Goal: Transaction & Acquisition: Purchase product/service

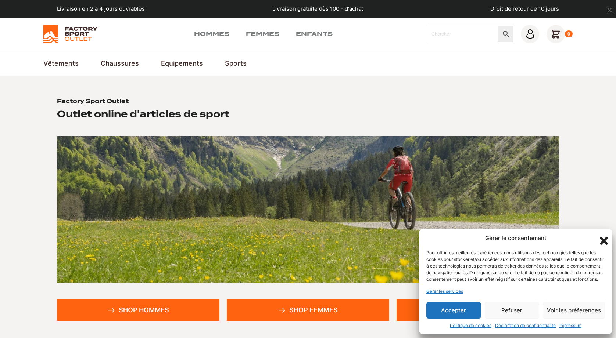
click at [464, 314] on button "Accepter" at bounding box center [453, 310] width 55 height 17
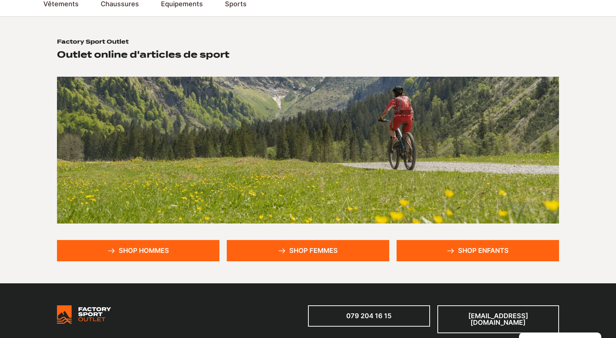
scroll to position [75, 0]
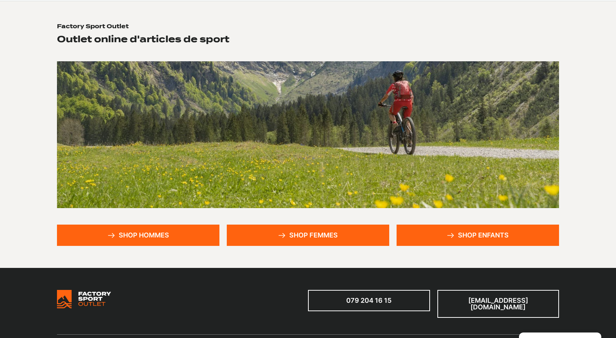
click at [166, 236] on link "Shop hommes" at bounding box center [138, 235] width 162 height 21
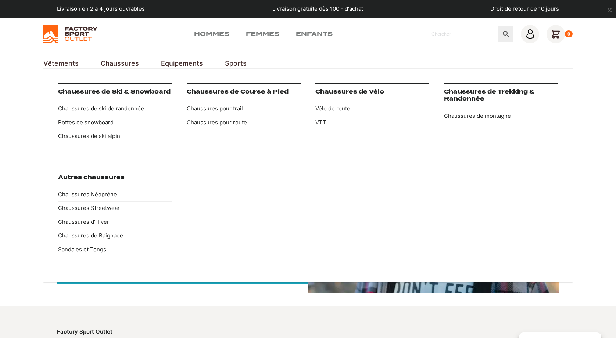
click at [123, 62] on link "Chaussures" at bounding box center [120, 63] width 38 height 10
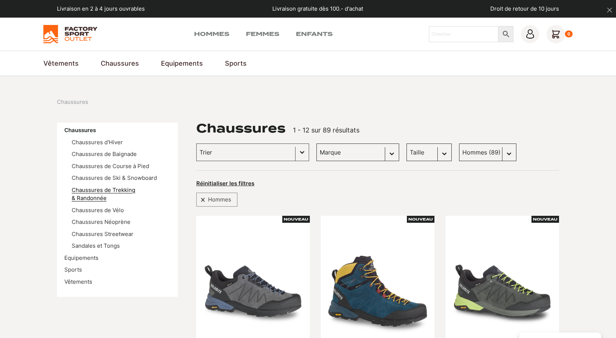
click at [124, 190] on link "Chaussures de Trekking & Randonnée" at bounding box center [104, 194] width 64 height 15
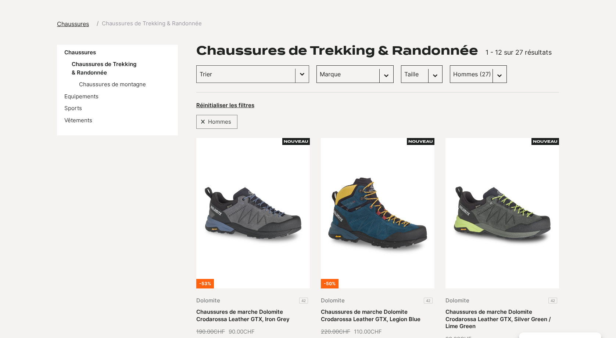
scroll to position [37, 0]
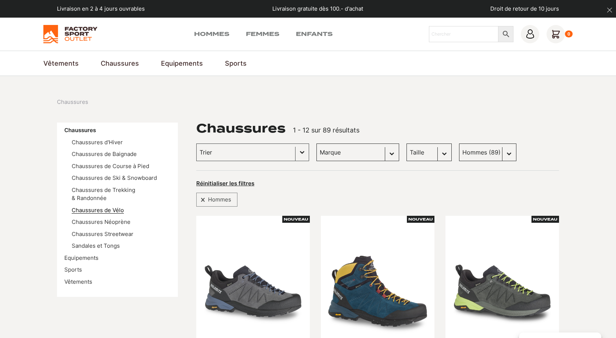
click at [116, 213] on link "Chaussures de Vélo" at bounding box center [98, 210] width 52 height 7
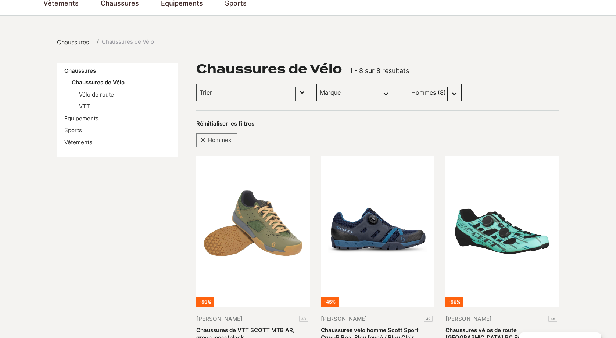
scroll to position [112, 0]
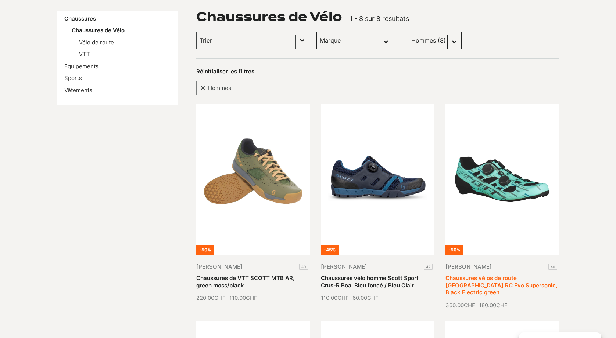
click at [476, 281] on link "Chaussures vélos de route [GEOGRAPHIC_DATA] RC Evo Supersonic, Black Electric g…" at bounding box center [501, 285] width 112 height 21
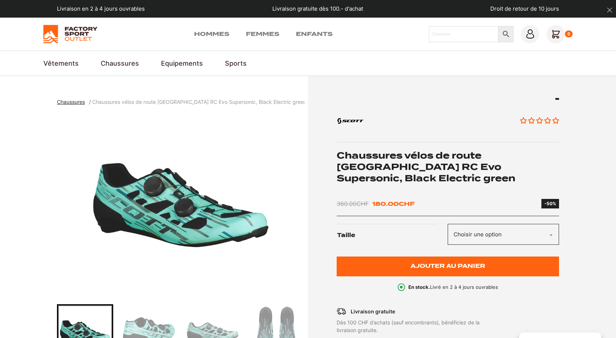
click at [447, 224] on select "Choisir une option 40" at bounding box center [502, 234] width 111 height 21
click at [573, 246] on section "Chaussures Chaussures vélos de route Scott Road RC Evo Supersonic, Black Electr…" at bounding box center [308, 281] width 616 height 411
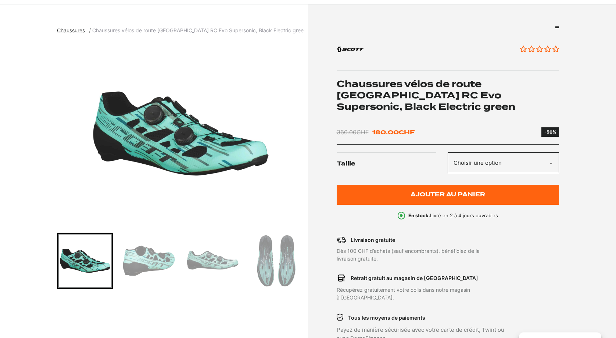
scroll to position [75, 0]
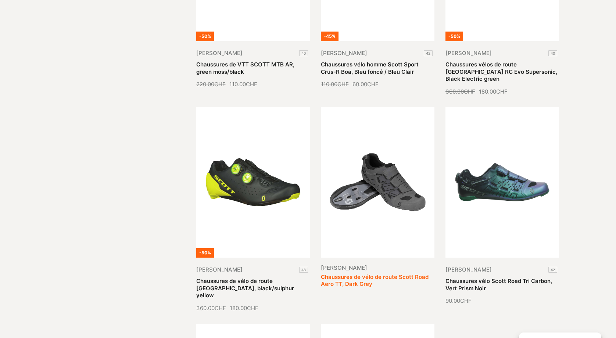
scroll to position [337, 0]
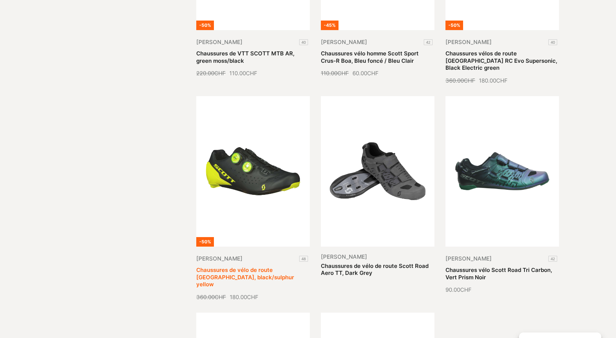
click at [260, 267] on link "Chaussures de vélo de route [GEOGRAPHIC_DATA], black/sulphur yellow" at bounding box center [245, 277] width 98 height 21
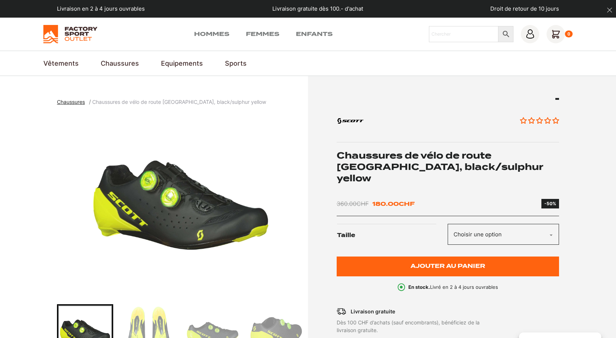
click at [569, 228] on section "Chaussures Chaussures de vélo de route Scott Road Rc, black/sulphur yellow Aucu…" at bounding box center [308, 281] width 616 height 411
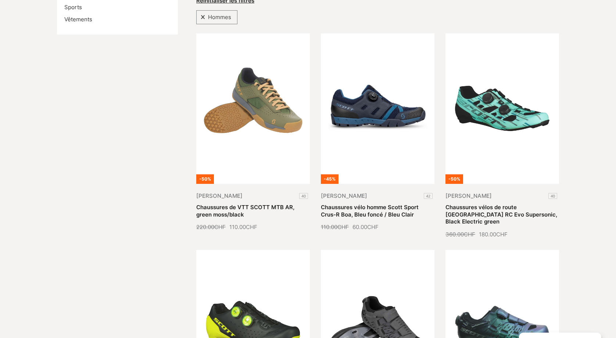
scroll to position [225, 0]
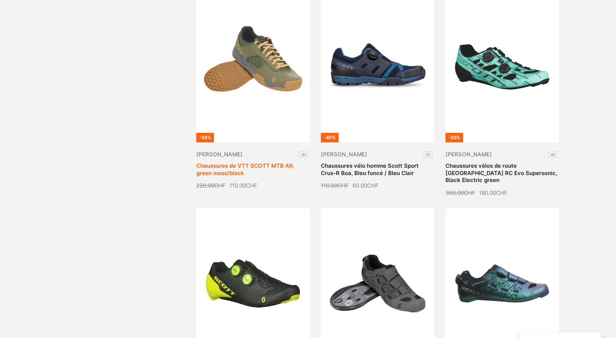
click at [242, 162] on link "Chaussures de VTT SCOTT MTB AR, green moss/black" at bounding box center [245, 169] width 98 height 14
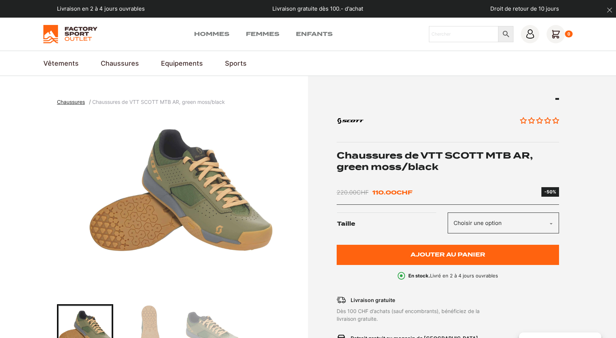
click at [447, 213] on select "Choisir une option 40" at bounding box center [502, 223] width 111 height 21
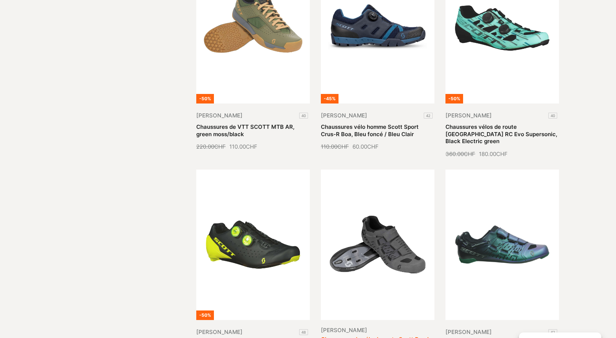
scroll to position [300, 0]
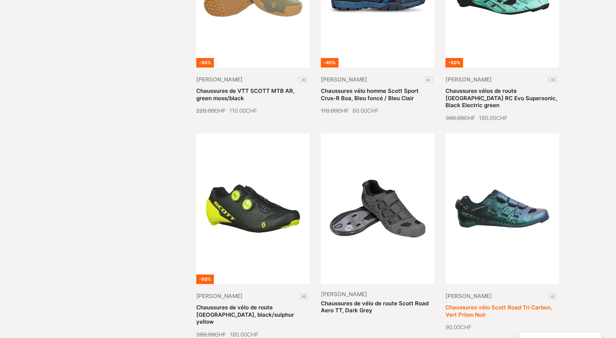
click at [496, 304] on link "Chaussures vélo Scott Road Tri Carbon, Vert Prism Noir" at bounding box center [498, 311] width 107 height 14
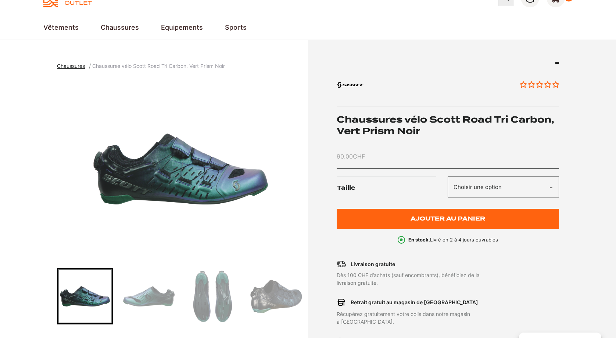
scroll to position [37, 0]
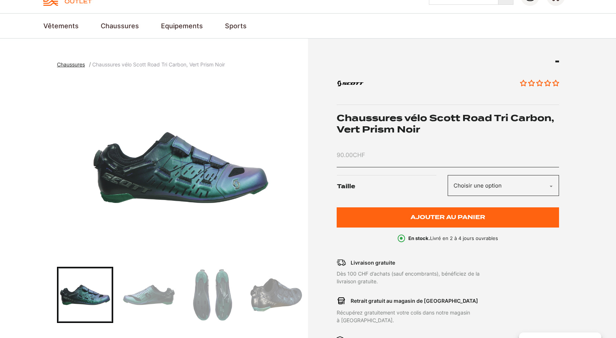
click at [447, 175] on select "Choisir une option 42" at bounding box center [502, 185] width 111 height 21
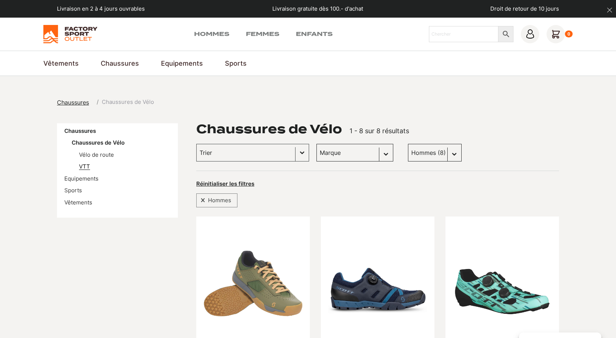
click at [87, 169] on link "VTT" at bounding box center [84, 166] width 11 height 7
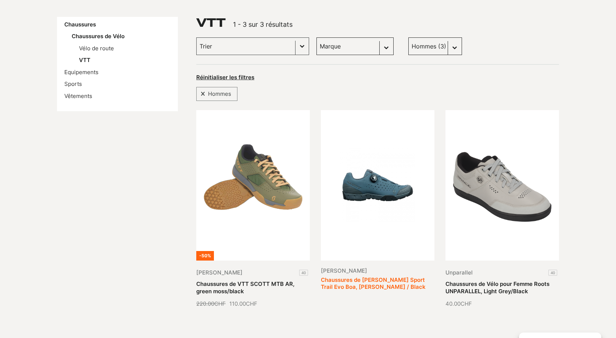
scroll to position [112, 0]
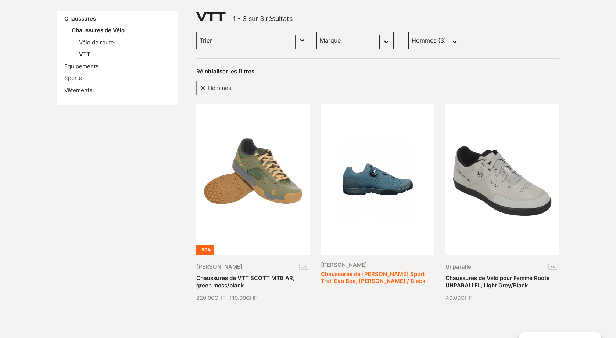
click at [367, 271] on link "Chaussures de vélo Scott Sport Trail Evo Boa, Matt Blue / Black" at bounding box center [373, 278] width 105 height 14
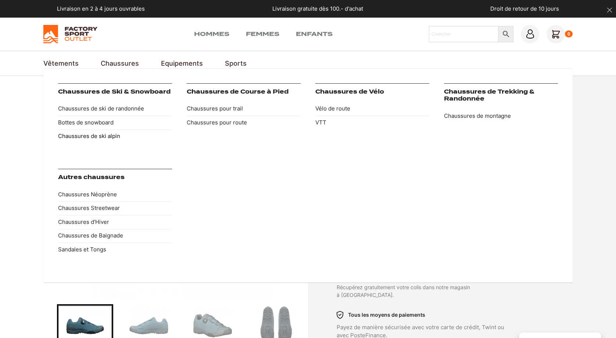
click at [102, 137] on link "Chaussures de ski alpin" at bounding box center [115, 137] width 114 height 14
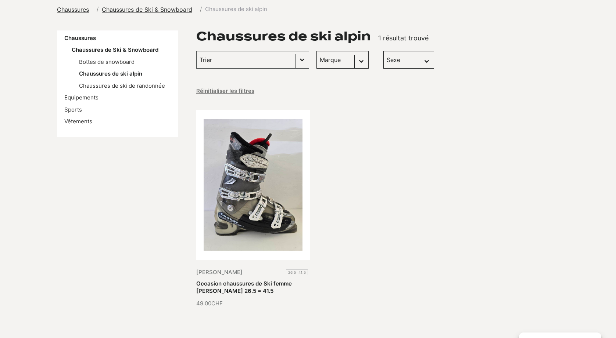
scroll to position [112, 0]
